Goal: Transaction & Acquisition: Obtain resource

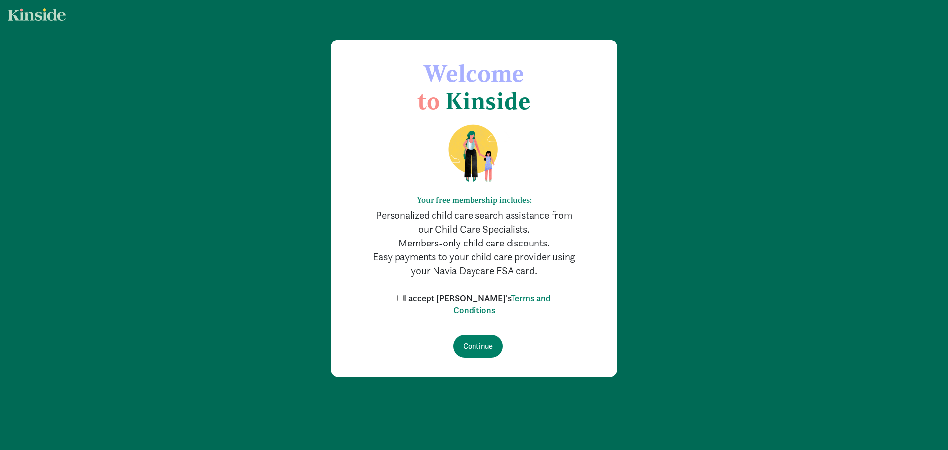
click at [404, 297] on input "I accept Kinside's Terms and Conditions" at bounding box center [401, 298] width 6 height 6
checkbox input "true"
click at [485, 348] on input "Continue" at bounding box center [477, 346] width 49 height 23
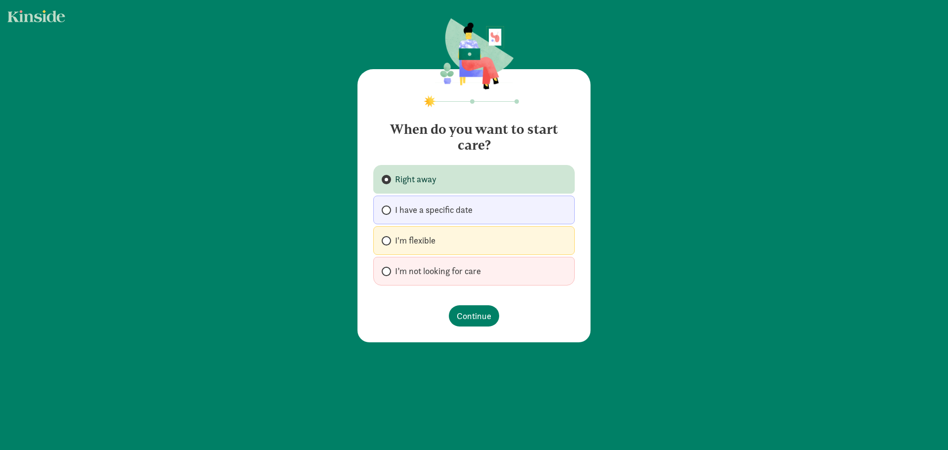
click at [420, 177] on span "Right away" at bounding box center [415, 179] width 41 height 12
click at [388, 177] on input "Right away" at bounding box center [385, 179] width 6 height 6
click at [481, 318] on span "Continue" at bounding box center [474, 315] width 35 height 13
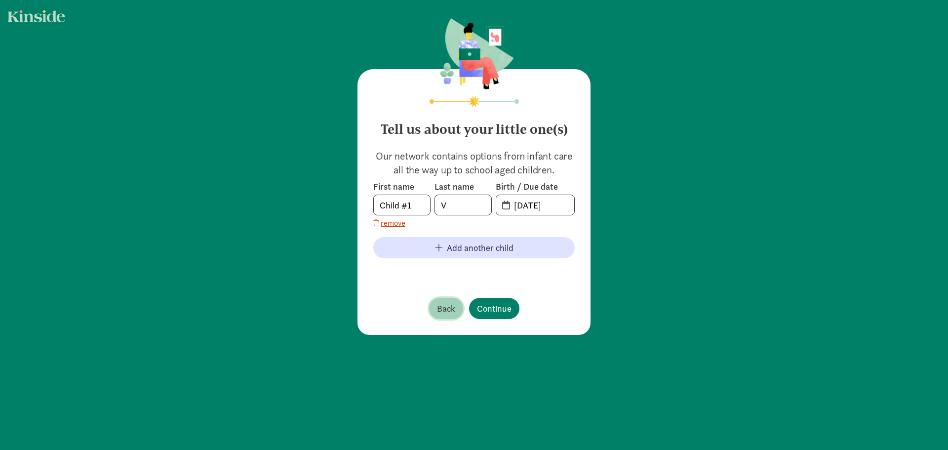
click at [445, 315] on button "Back" at bounding box center [446, 308] width 34 height 21
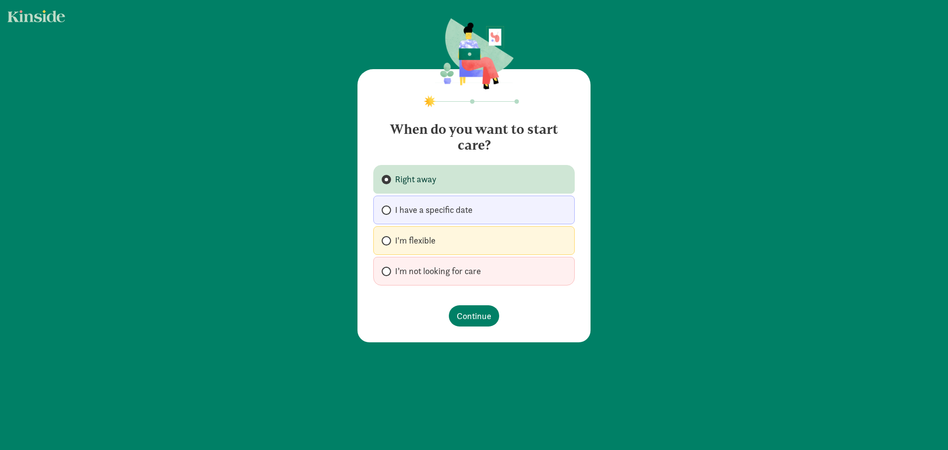
click at [396, 196] on div "Right away I have a specific date I'm flexible I’m not looking for care" at bounding box center [473, 225] width 201 height 121
click at [382, 209] on input "I have a specific date" at bounding box center [385, 210] width 6 height 6
radio input "true"
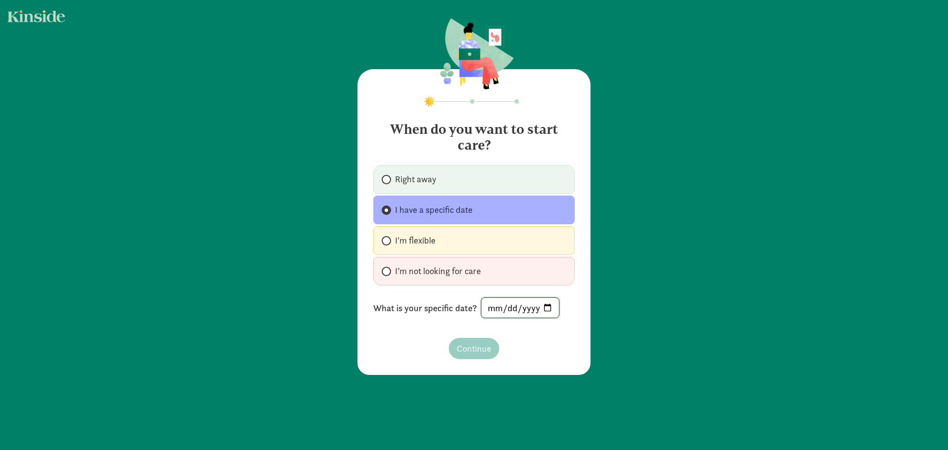
click at [541, 311] on input "date" at bounding box center [521, 308] width 78 height 20
type input "2025-10-06"
click at [474, 347] on span "Continue" at bounding box center [474, 348] width 35 height 13
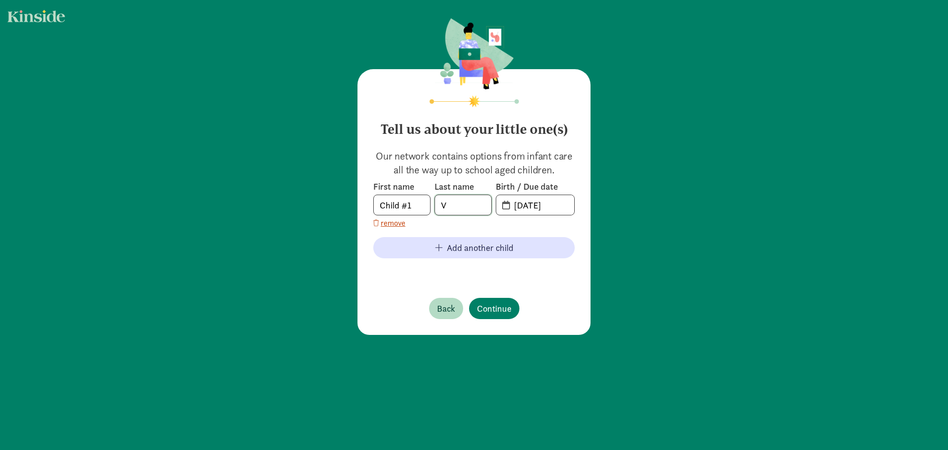
click at [454, 206] on input "V" at bounding box center [463, 205] width 56 height 20
click at [412, 210] on input "Child #1" at bounding box center [402, 205] width 56 height 20
type input "Isabella"
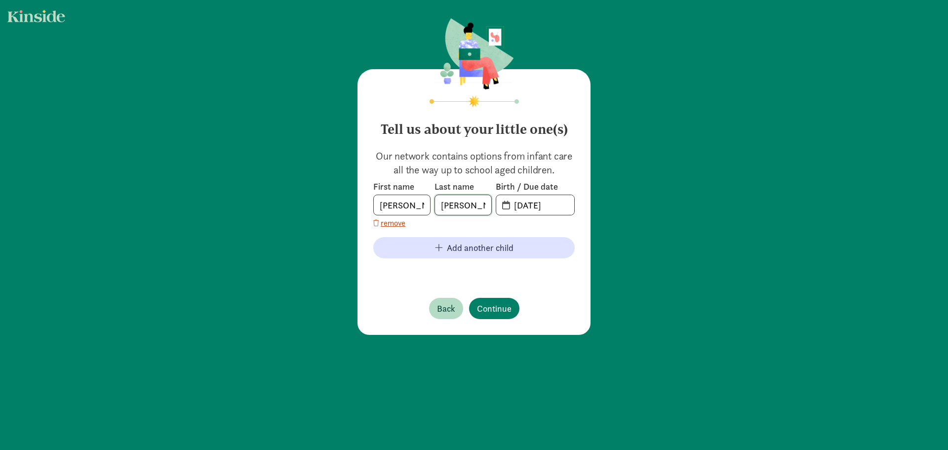
type input "Villarreal"
type input "05-01-2021"
click at [495, 306] on span "Continue" at bounding box center [494, 308] width 35 height 13
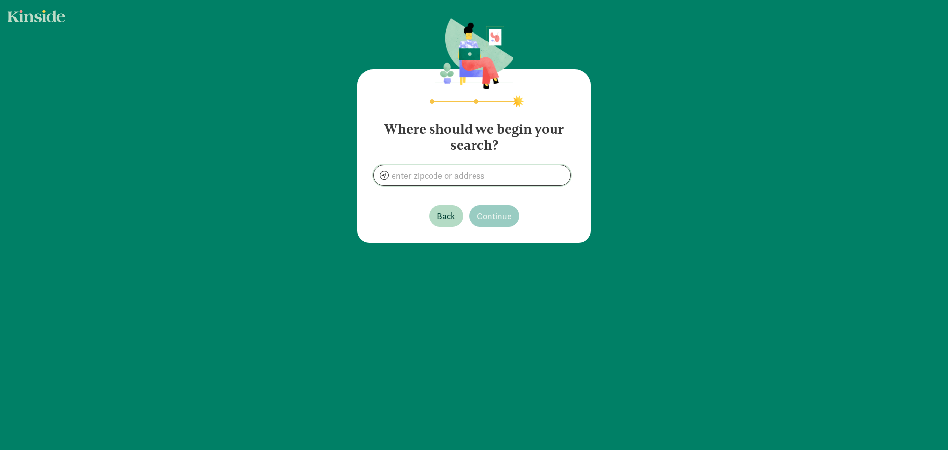
click at [477, 184] on input at bounding box center [472, 175] width 197 height 20
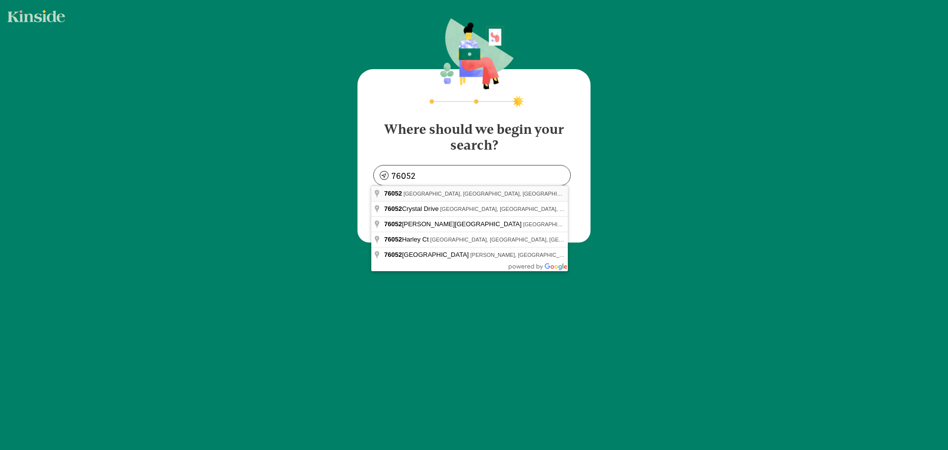
type input "Haslet, TX 76052, USA"
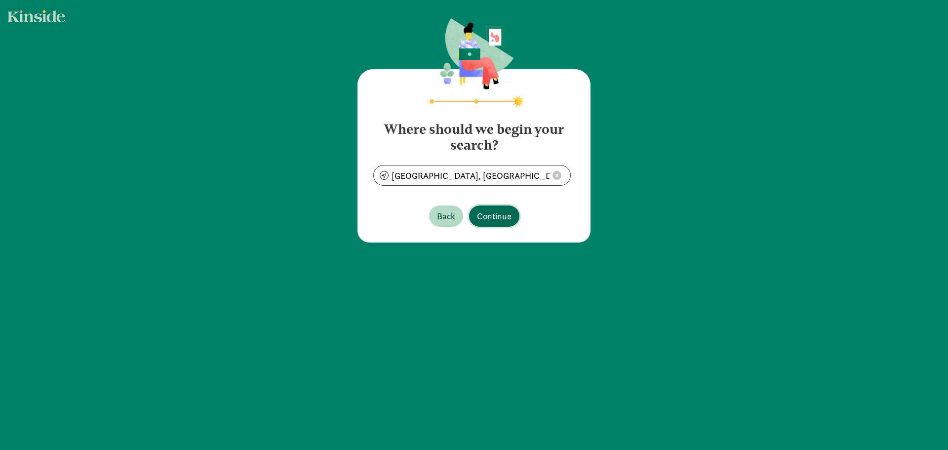
click at [492, 216] on span "Continue" at bounding box center [494, 215] width 35 height 13
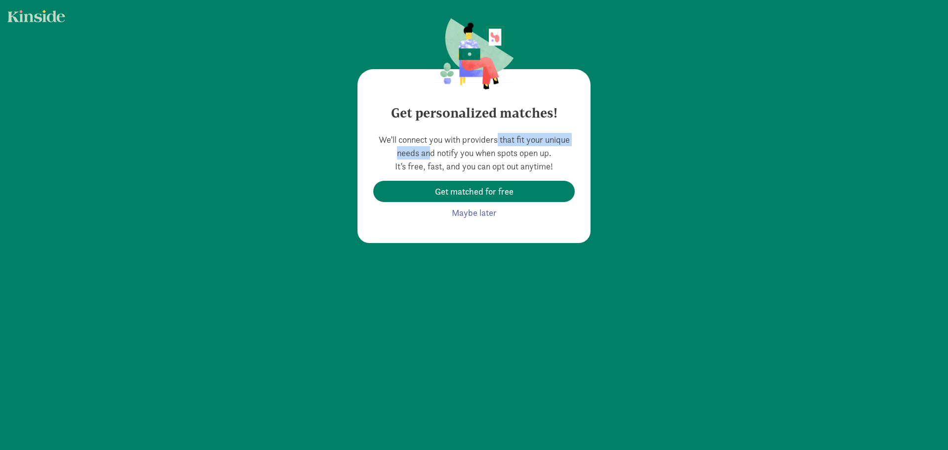
drag, startPoint x: 463, startPoint y: 137, endPoint x: 604, endPoint y: 135, distance: 140.8
click at [604, 135] on div "Get personalized matches! We’ll connect you with providers that fit your unique…" at bounding box center [474, 131] width 948 height 263
click at [469, 211] on span "Maybe later" at bounding box center [474, 212] width 45 height 13
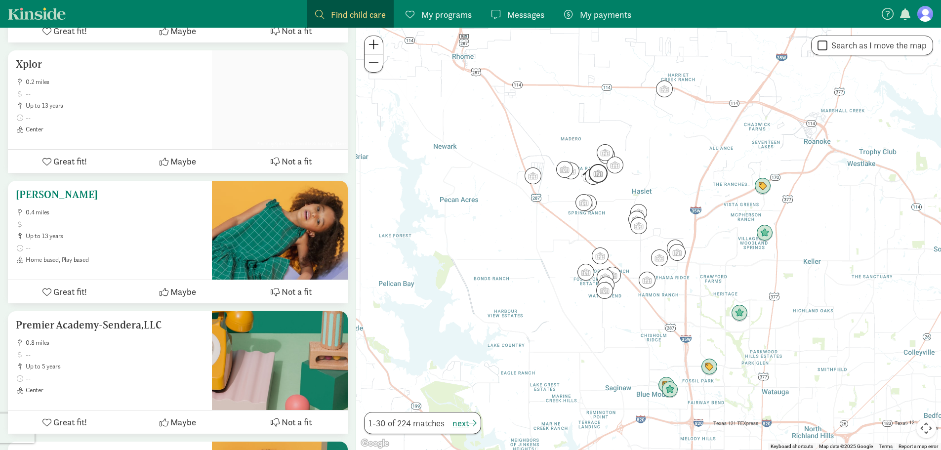
scroll to position [889, 0]
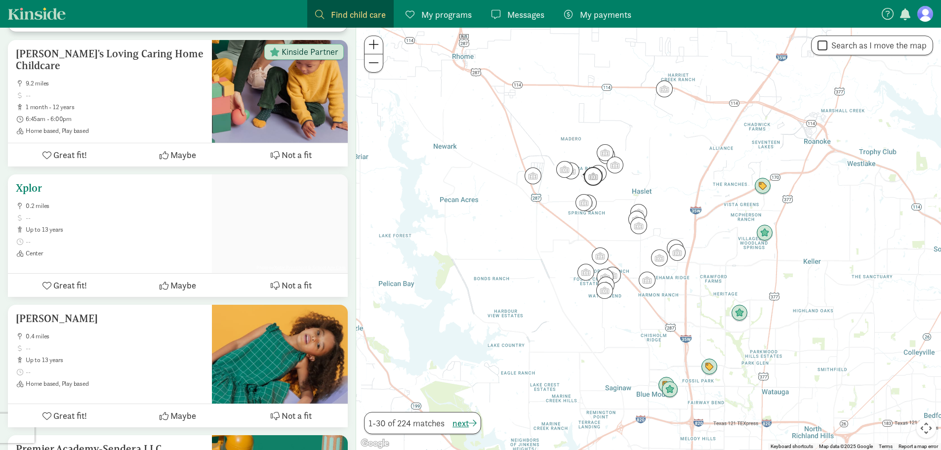
click at [28, 182] on h5 "Xplor" at bounding box center [110, 188] width 188 height 12
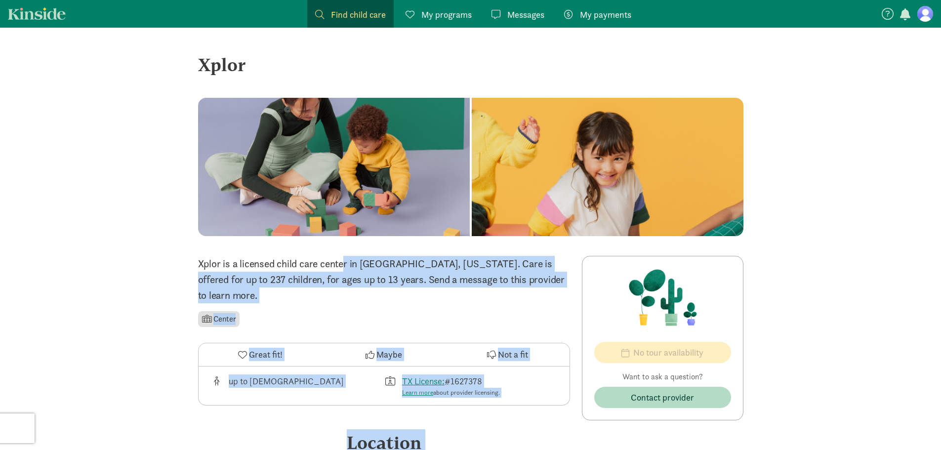
drag, startPoint x: 346, startPoint y: 267, endPoint x: 631, endPoint y: 266, distance: 285.5
click at [93, 302] on div "‹ › × Xplor ‹ › × Xplor is a licensed child care center in Haslet, Texas. Care …" at bounding box center [470, 405] width 941 height 755
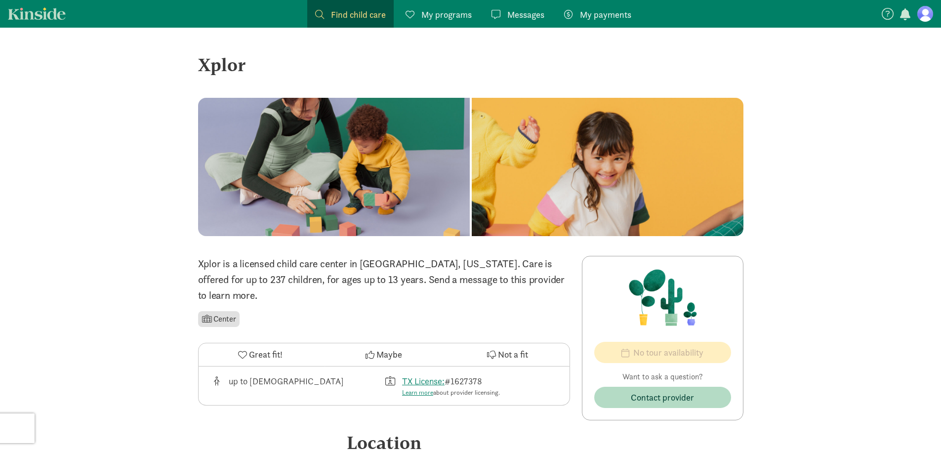
click at [593, 19] on span "My payments" at bounding box center [605, 14] width 51 height 13
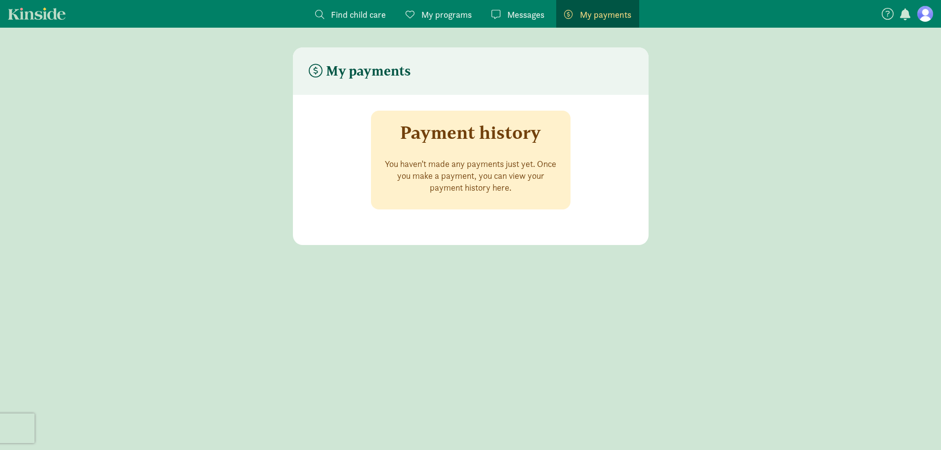
click at [424, 15] on span "My programs" at bounding box center [446, 14] width 50 height 13
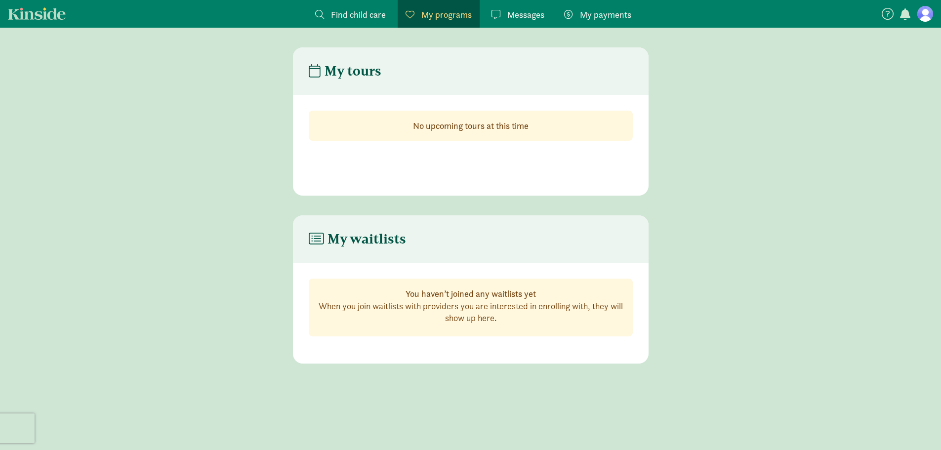
click at [501, 14] on div "Messages Messages" at bounding box center [517, 14] width 53 height 13
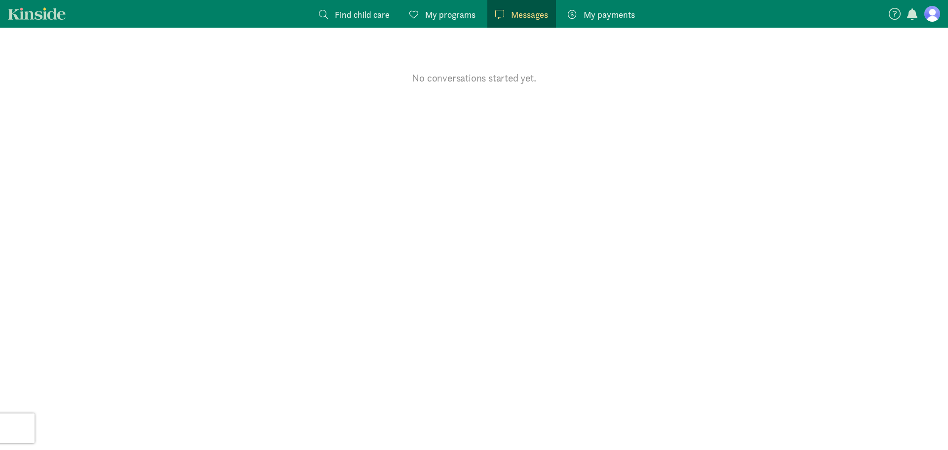
click at [386, 25] on link "Find child care Find" at bounding box center [354, 14] width 86 height 28
